Goal: Information Seeking & Learning: Learn about a topic

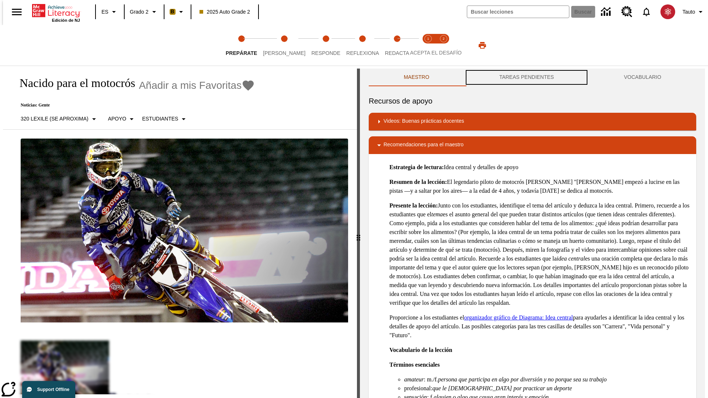
click at [526, 77] on button "TAREAS PENDIENTES" at bounding box center [526, 78] width 125 height 18
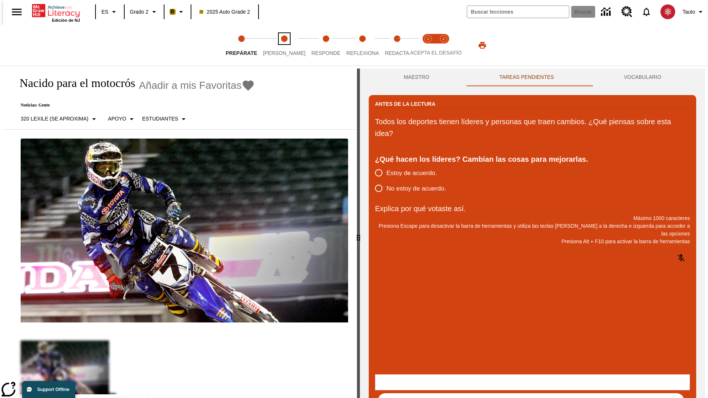
click at [278, 45] on span "Lee" at bounding box center [284, 49] width 42 height 13
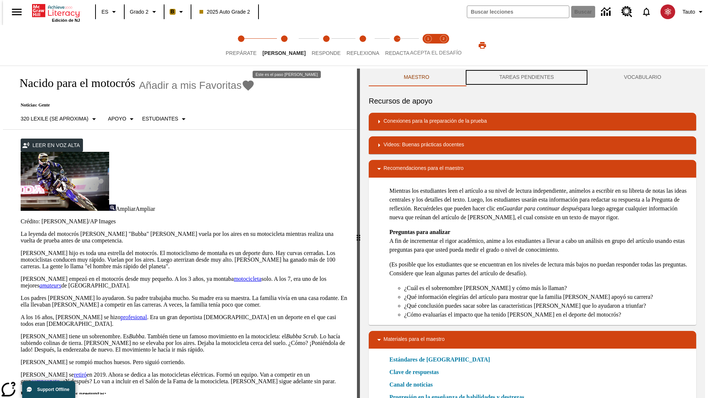
scroll to position [0, 0]
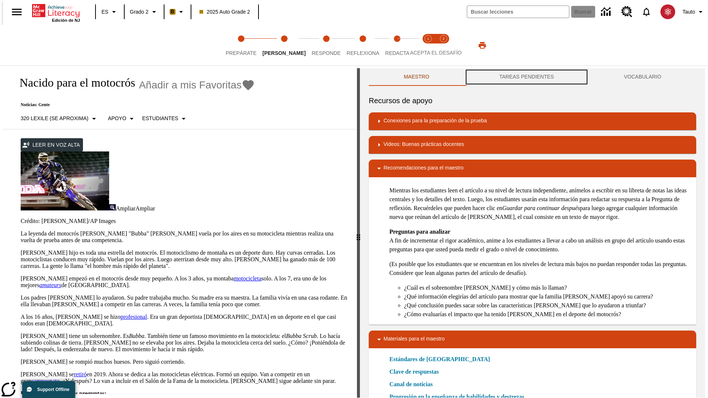
click at [526, 77] on button "TAREAS PENDIENTES" at bounding box center [526, 77] width 125 height 18
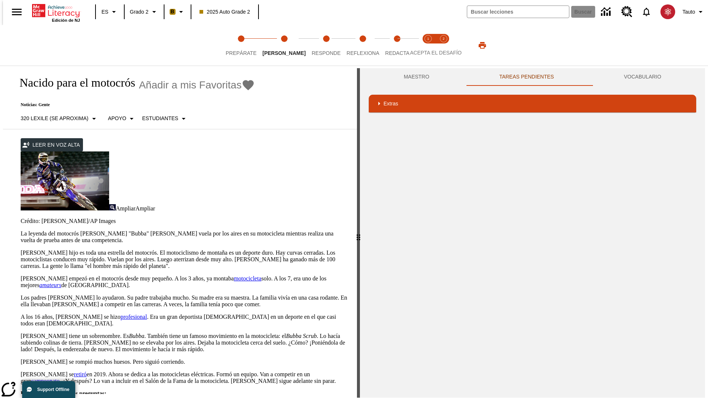
click at [21, 250] on p "James Stewart hijo es toda una estrella del motocrós. El motociclismo de montañ…" at bounding box center [184, 260] width 327 height 20
click at [0, 0] on div "Traducir" at bounding box center [0, 0] width 0 height 0
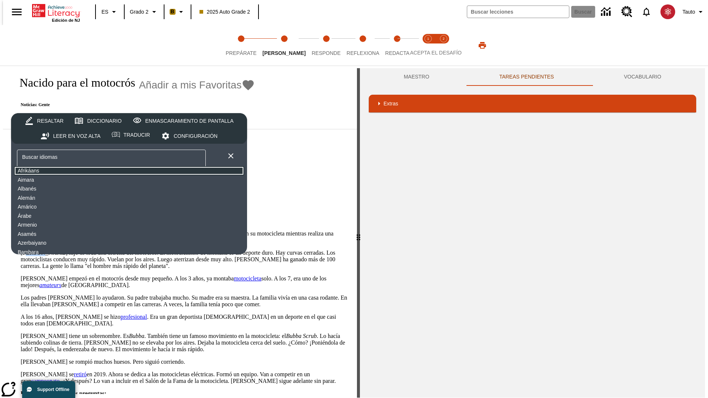
click at [72, 171] on button "Afrikáans" at bounding box center [129, 170] width 230 height 9
